Goal: Information Seeking & Learning: Learn about a topic

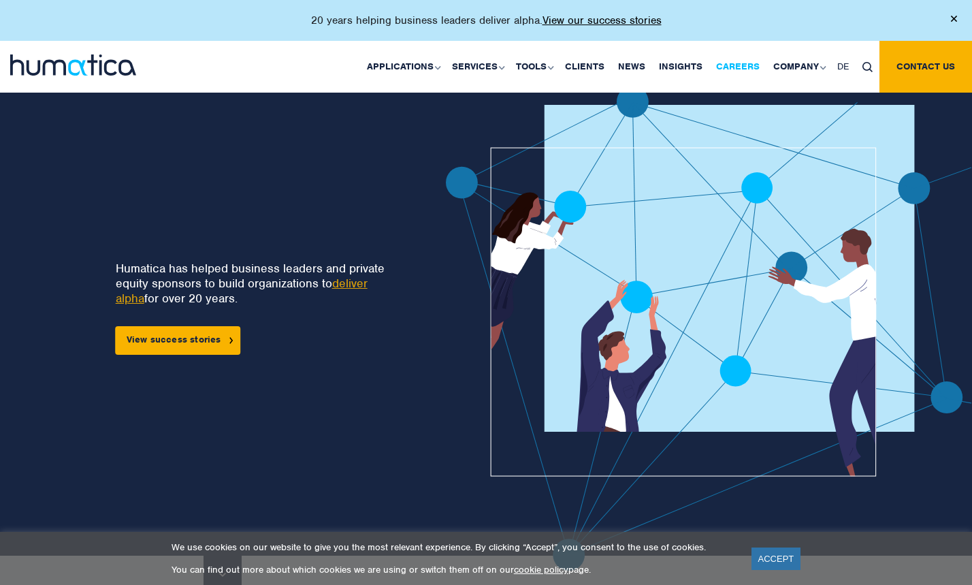
click at [742, 62] on link "Careers" at bounding box center [737, 67] width 57 height 52
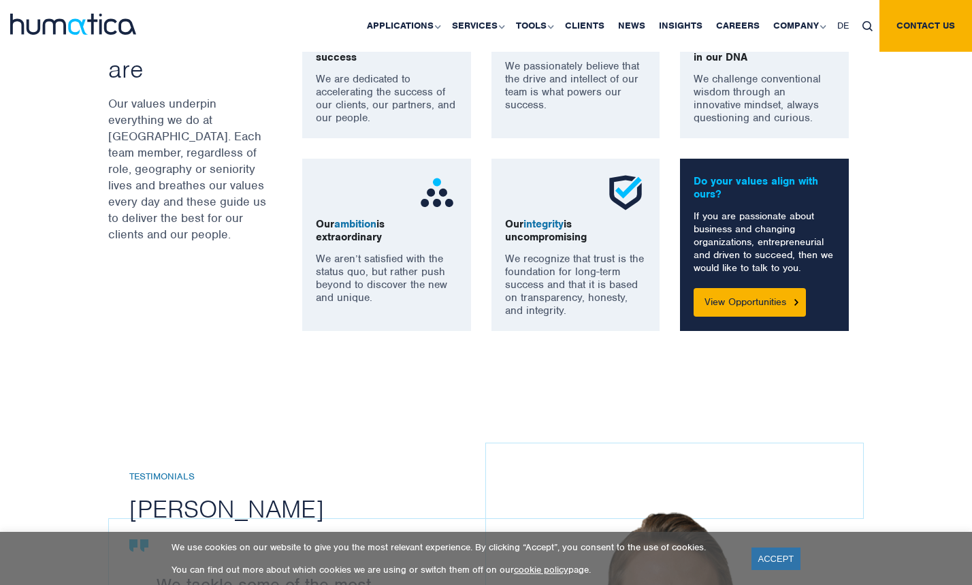
scroll to position [1082, 0]
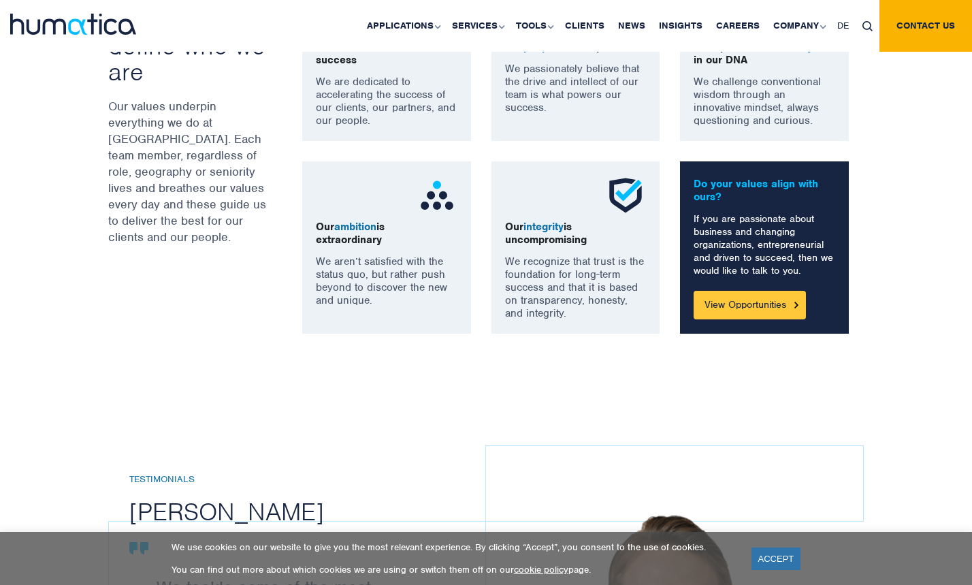
click at [718, 295] on link "View Opportunities" at bounding box center [749, 305] width 112 height 29
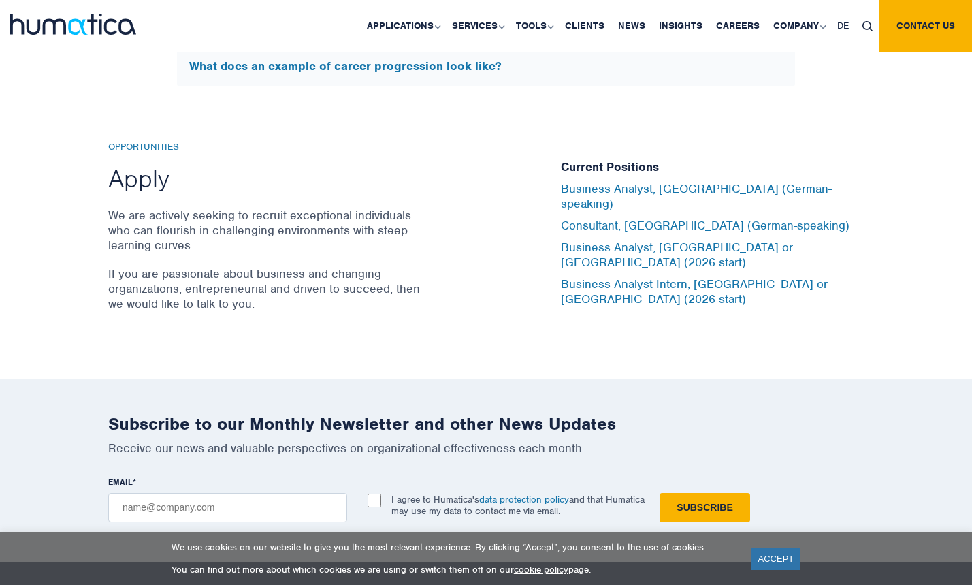
scroll to position [4454, 0]
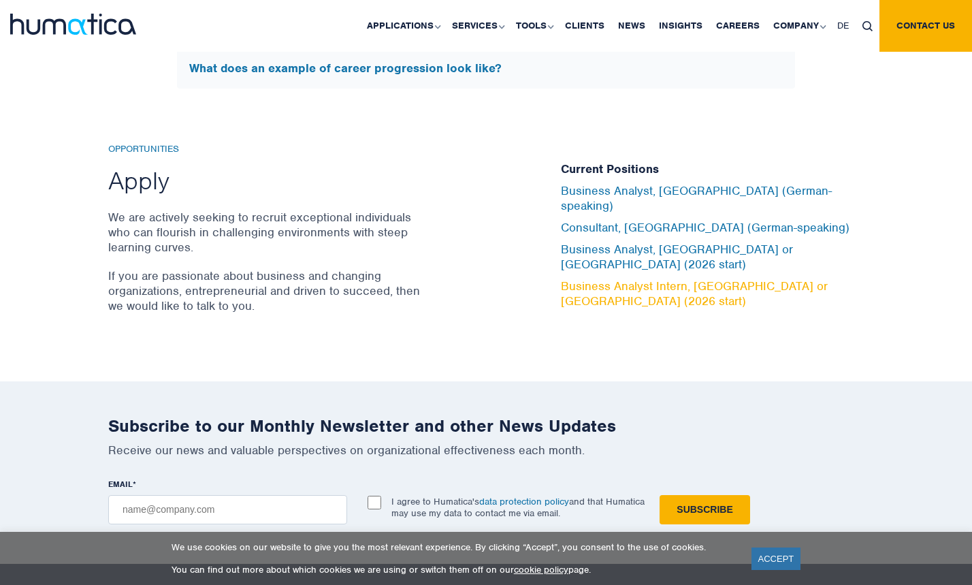
click at [659, 278] on link "Business Analyst Intern, [GEOGRAPHIC_DATA] or [GEOGRAPHIC_DATA] (2026 start)" at bounding box center [694, 293] width 267 height 30
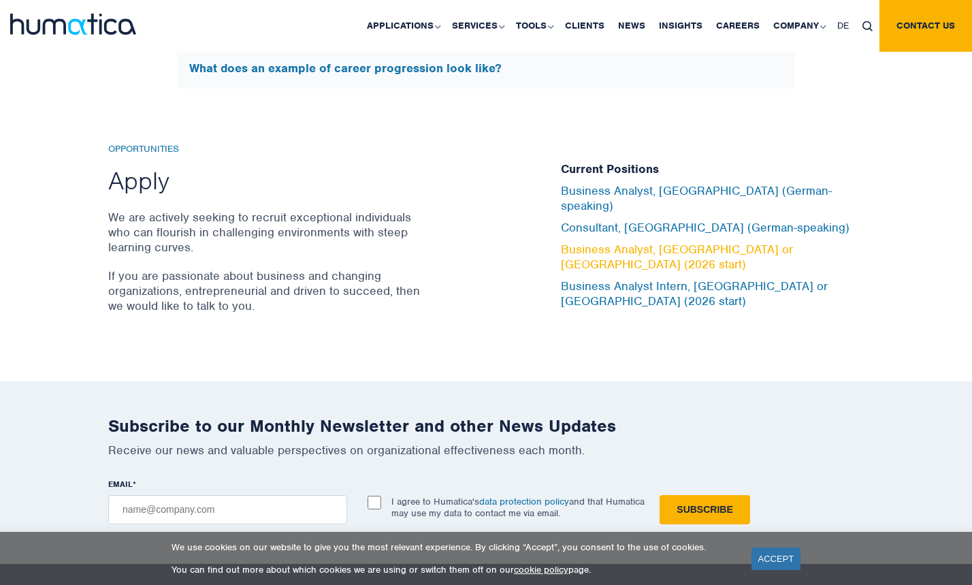
click at [655, 252] on link "Business Analyst, [GEOGRAPHIC_DATA] or [GEOGRAPHIC_DATA] (2026 start)" at bounding box center [677, 257] width 232 height 30
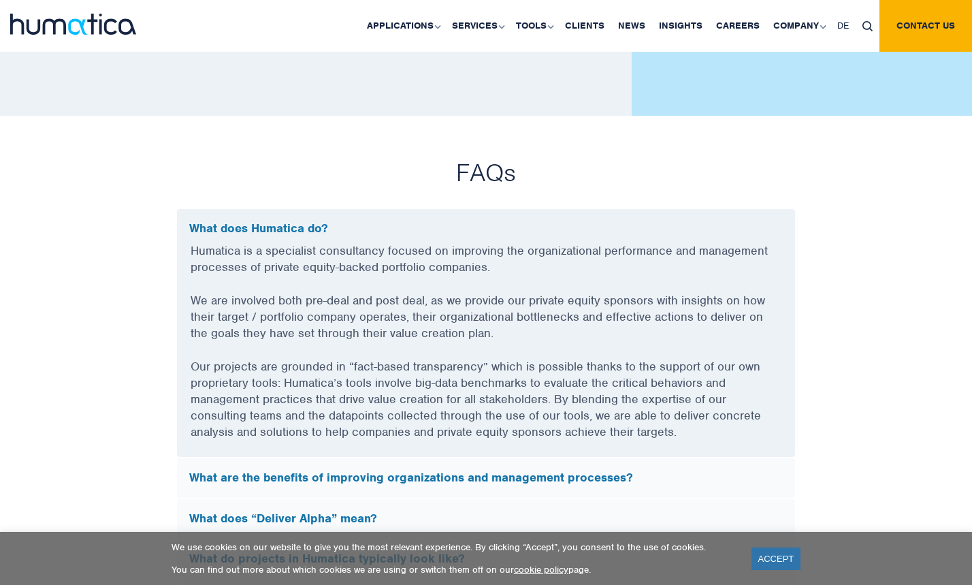
scroll to position [3111, 0]
